Goal: Find specific page/section: Find specific page/section

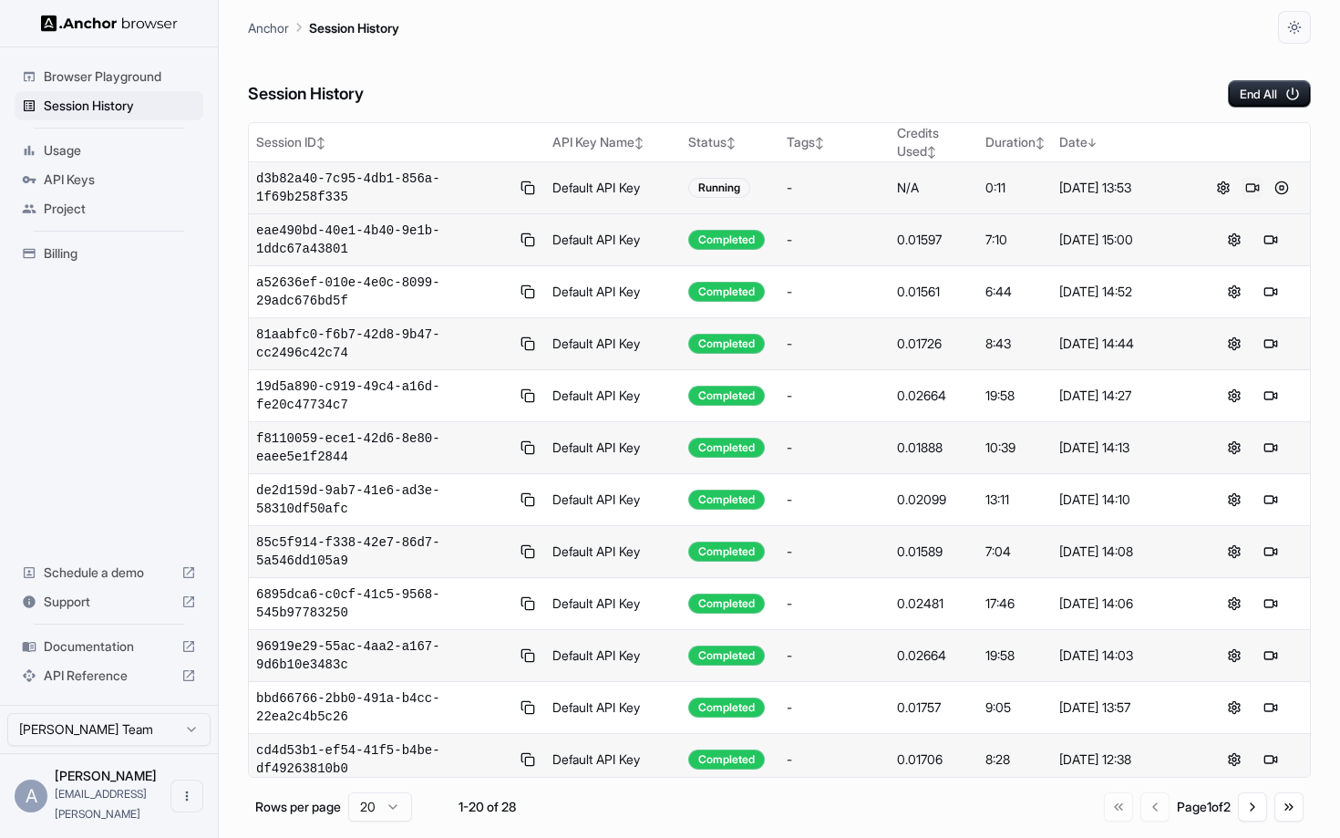
click at [1245, 190] on button at bounding box center [1252, 188] width 22 height 22
click at [1252, 182] on button at bounding box center [1252, 188] width 22 height 22
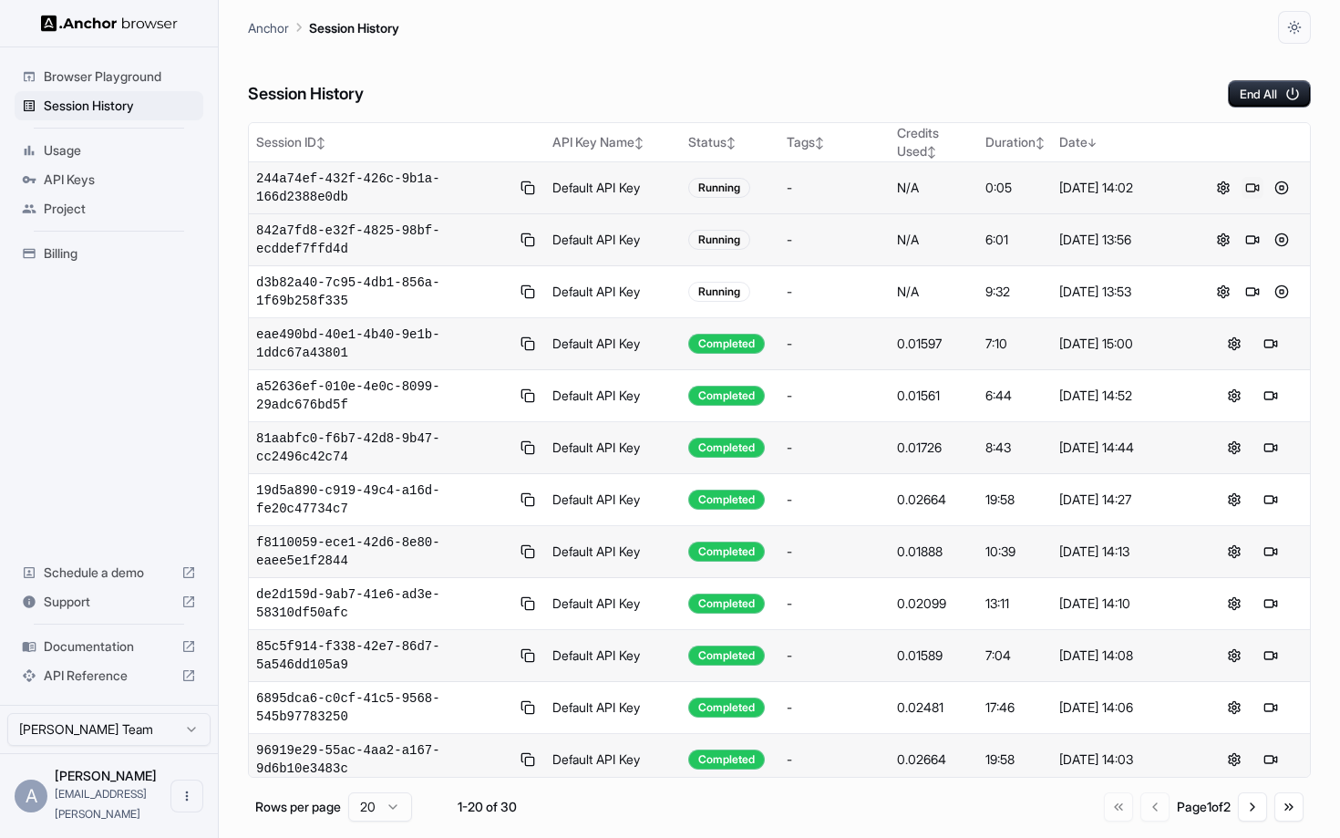
click at [1251, 189] on button at bounding box center [1252, 188] width 22 height 22
click at [1248, 188] on button at bounding box center [1252, 188] width 22 height 22
